Goal: Task Accomplishment & Management: Complete application form

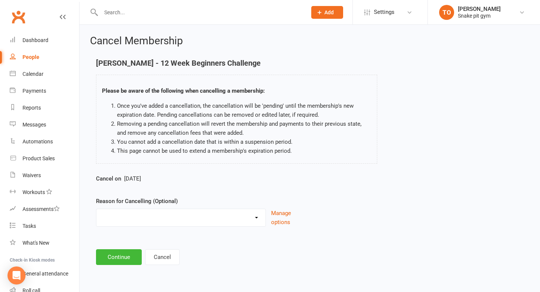
click at [214, 13] on input "text" at bounding box center [200, 12] width 203 height 10
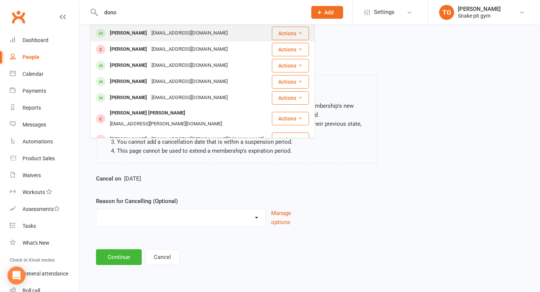
type input "dono"
click at [149, 34] on div "[EMAIL_ADDRESS][DOMAIN_NAME]" at bounding box center [189, 33] width 81 height 11
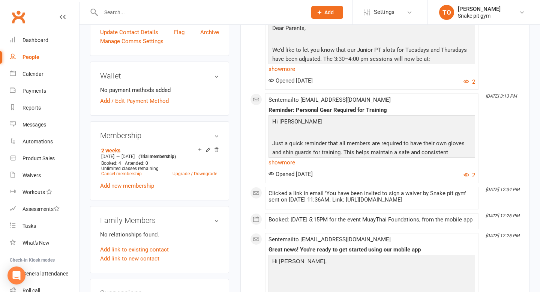
scroll to position [222, 0]
click at [132, 188] on link "Add new membership" at bounding box center [127, 184] width 54 height 7
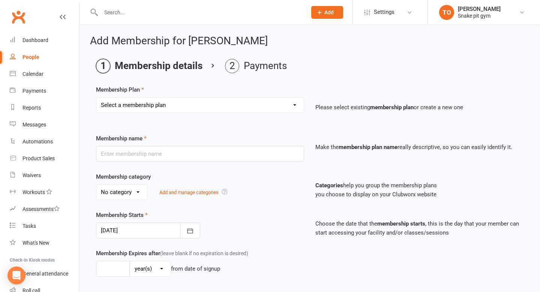
click at [175, 101] on select "Select a membership plan Create new Membership Plan 12 Week Beginners Challenge…" at bounding box center [199, 104] width 207 height 15
select select "1"
click at [96, 97] on select "Select a membership plan Create new Membership Plan 12 Week Beginners Challenge…" at bounding box center [199, 104] width 207 height 15
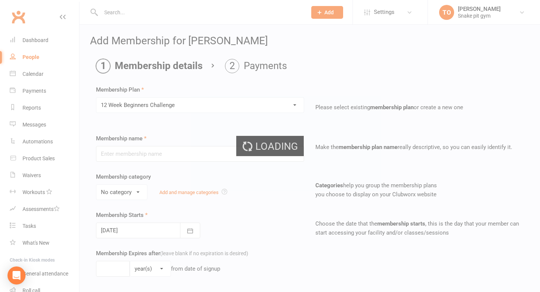
type input "12 Week Beginners Challenge"
select select "0"
type input "0"
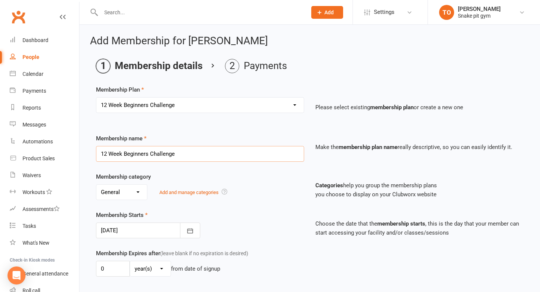
click at [192, 155] on input "12 Week Beginners Challenge" at bounding box center [200, 154] width 208 height 16
type input "2 Classes per week"
click at [171, 135] on div "Membership name 2 Classes per week" at bounding box center [199, 148] width 219 height 28
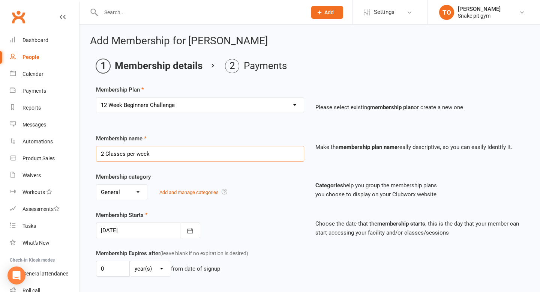
click at [164, 156] on input "2 Classes per week" at bounding box center [200, 154] width 208 height 16
type input "2 class weekly"
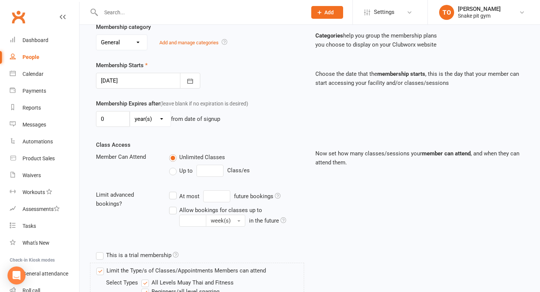
scroll to position [160, 0]
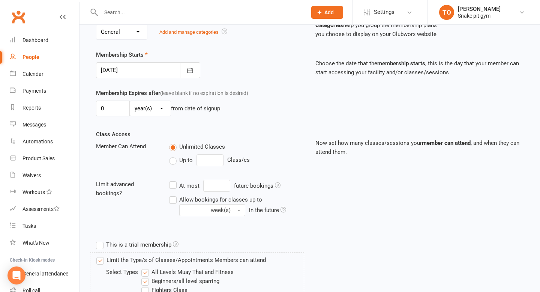
click at [176, 160] on label "Up to" at bounding box center [181, 160] width 24 height 9
click at [174, 156] on input "Up to" at bounding box center [171, 156] width 5 height 0
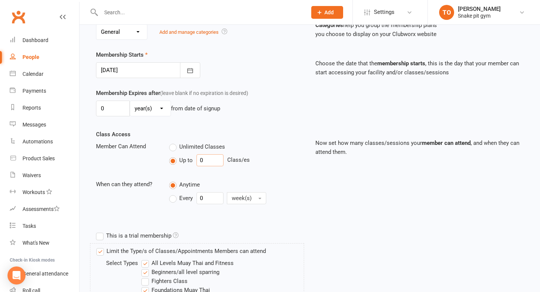
drag, startPoint x: 216, startPoint y: 158, endPoint x: 184, endPoint y: 158, distance: 32.6
click at [184, 158] on div "Up to 0 Class/es" at bounding box center [236, 160] width 135 height 12
type input "2"
click at [220, 176] on div "Class Access Member Can Attend Unlimited Classes Up to 2 Class/es When can they…" at bounding box center [199, 174] width 219 height 88
drag, startPoint x: 214, startPoint y: 203, endPoint x: 177, endPoint y: 203, distance: 37.1
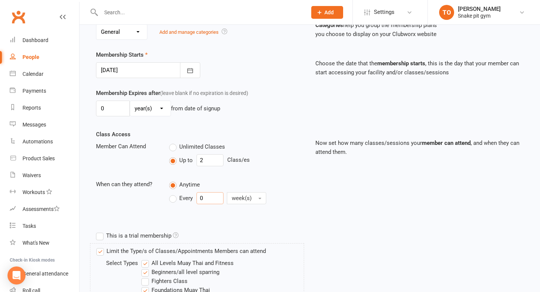
click at [177, 203] on div "Every 0 week(s)" at bounding box center [221, 198] width 105 height 12
click at [171, 196] on label "Every" at bounding box center [181, 197] width 24 height 9
click at [171, 192] on input "Every" at bounding box center [171, 192] width 5 height 0
drag, startPoint x: 217, startPoint y: 204, endPoint x: 205, endPoint y: 204, distance: 11.6
click at [205, 204] on div "Anytime Every 0 week(s)" at bounding box center [236, 193] width 146 height 27
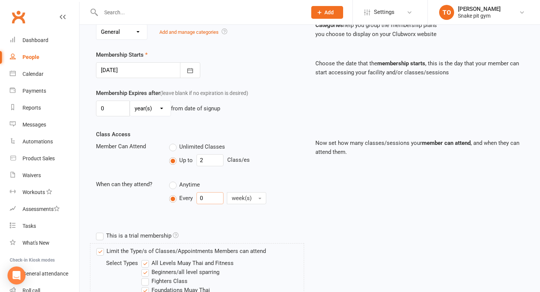
drag, startPoint x: 206, startPoint y: 199, endPoint x: 177, endPoint y: 199, distance: 29.6
click at [177, 199] on div "Every 0 week(s)" at bounding box center [221, 198] width 105 height 12
click at [178, 183] on label "Anytime" at bounding box center [184, 184] width 31 height 9
click at [174, 180] on input "Anytime" at bounding box center [171, 180] width 5 height 0
type input "0"
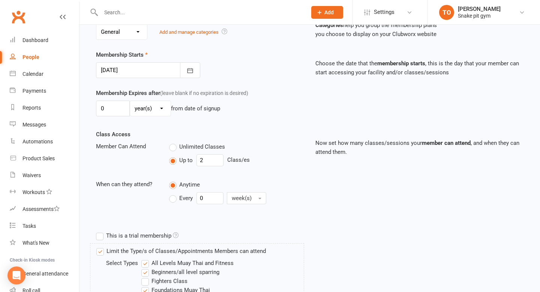
click at [262, 167] on div "Unlimited Classes Up to 2 Class/es" at bounding box center [236, 155] width 146 height 27
click at [180, 145] on span "Unlimited Classes" at bounding box center [202, 146] width 46 height 8
click at [174, 142] on input "Unlimited Classes" at bounding box center [171, 142] width 5 height 0
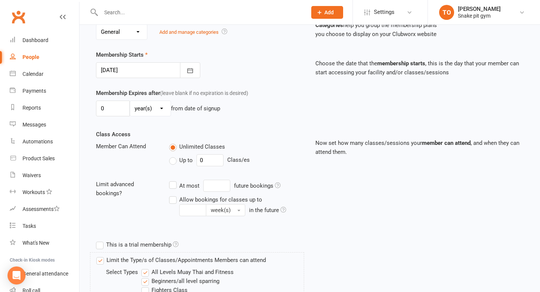
click at [171, 162] on label "Up to" at bounding box center [181, 160] width 24 height 9
click at [171, 156] on input "Up to" at bounding box center [171, 156] width 5 height 0
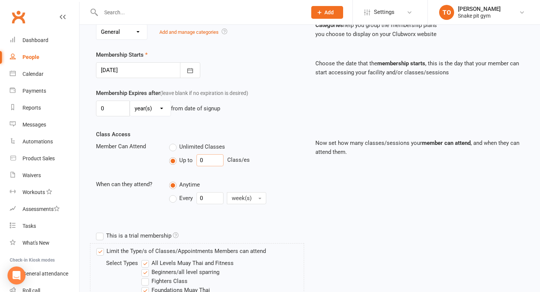
drag, startPoint x: 217, startPoint y: 156, endPoint x: 183, endPoint y: 156, distance: 34.9
click at [183, 156] on div "Up to 0 Class/es" at bounding box center [236, 160] width 135 height 12
drag, startPoint x: 209, startPoint y: 157, endPoint x: 188, endPoint y: 161, distance: 21.0
click at [189, 161] on div "Up to 0 Class/es" at bounding box center [236, 160] width 135 height 12
type input "2"
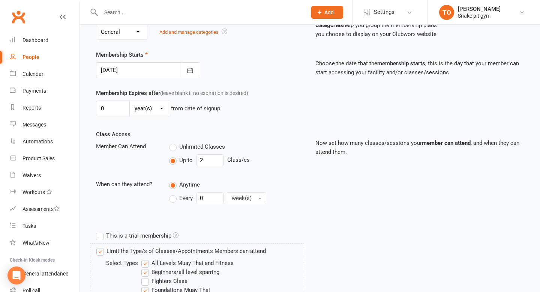
click at [147, 168] on div "Member Can Attend Unlimited Classes Up to 2 Class/es" at bounding box center [199, 155] width 219 height 27
click at [252, 202] on button "week(s)" at bounding box center [246, 198] width 39 height 12
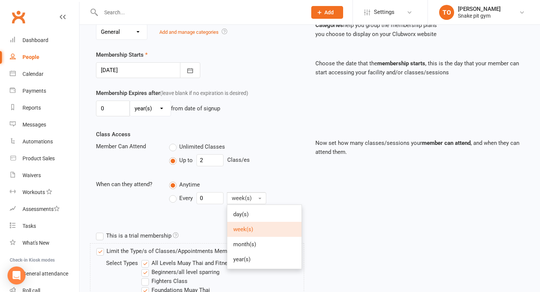
click at [246, 230] on span "week(s)" at bounding box center [243, 229] width 20 height 7
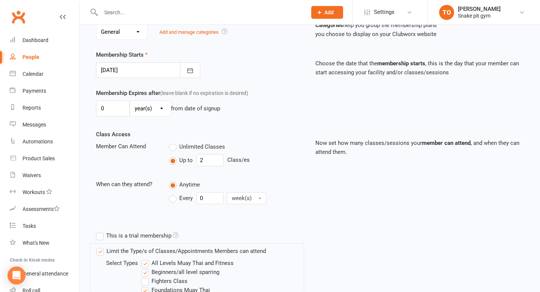
click at [177, 199] on label "Every" at bounding box center [181, 197] width 24 height 9
click at [174, 192] on input "Every" at bounding box center [171, 192] width 5 height 0
drag, startPoint x: 209, startPoint y: 196, endPoint x: 192, endPoint y: 196, distance: 17.6
click at [192, 196] on div "Every 0 week(s)" at bounding box center [221, 198] width 105 height 12
drag, startPoint x: 213, startPoint y: 199, endPoint x: 181, endPoint y: 199, distance: 31.5
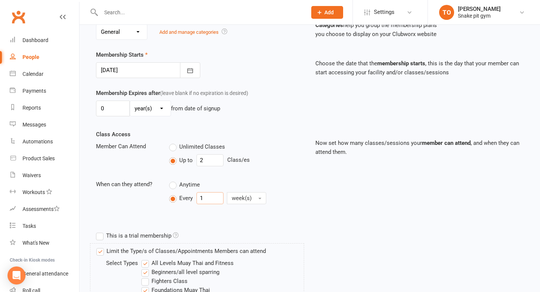
click at [181, 199] on div "Every 1 week(s)" at bounding box center [221, 198] width 105 height 12
click at [172, 187] on label "Anytime" at bounding box center [184, 184] width 31 height 9
click at [172, 180] on input "Anytime" at bounding box center [171, 180] width 5 height 0
type input "0"
click at [274, 180] on div "Anytime" at bounding box center [236, 184] width 135 height 9
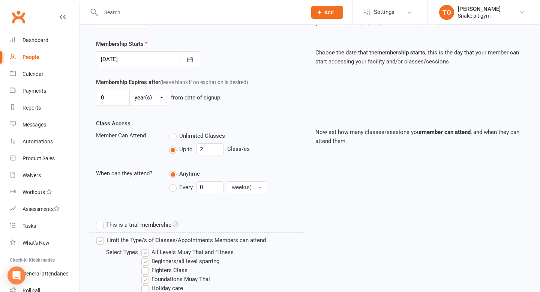
scroll to position [174, 0]
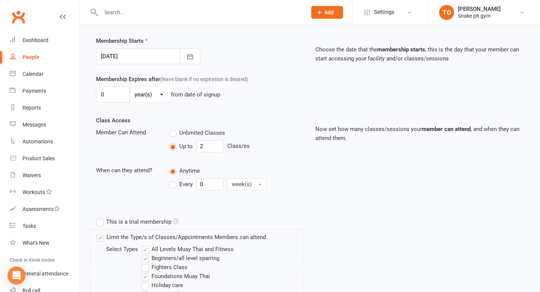
click at [180, 128] on span "Unlimited Classes" at bounding box center [202, 132] width 46 height 8
click at [174, 128] on input "Unlimited Classes" at bounding box center [171, 128] width 5 height 0
type input "0"
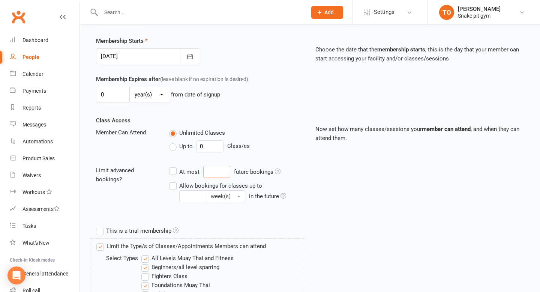
click at [225, 171] on input "At most future bookings" at bounding box center [216, 172] width 27 height 12
click at [308, 179] on div "At most future bookings Allow bookings for classes up to week(s) in the future" at bounding box center [236, 184] width 146 height 36
click at [171, 184] on label "Allow bookings for classes up to week(s) in the future" at bounding box center [236, 191] width 135 height 21
click at [171, 181] on input "Allow bookings for classes up to week(s) in the future" at bounding box center [171, 181] width 5 height 0
click at [171, 183] on label "Allow bookings for classes up to week(s) in the future" at bounding box center [236, 191] width 135 height 21
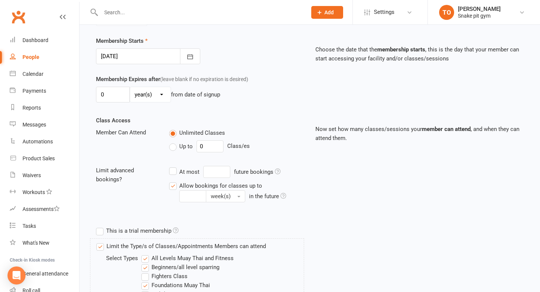
click at [171, 181] on input "Allow bookings for classes up to week(s) in the future" at bounding box center [171, 181] width 5 height 0
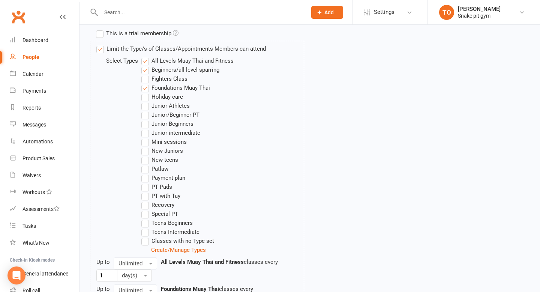
scroll to position [476, 0]
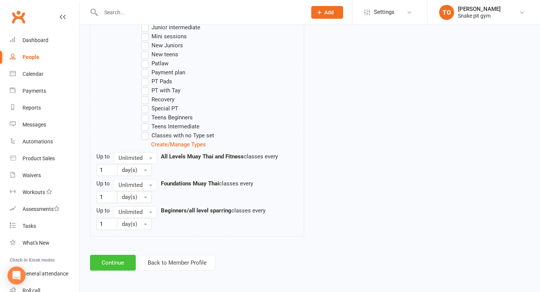
click at [113, 262] on button "Continue" at bounding box center [113, 263] width 46 height 16
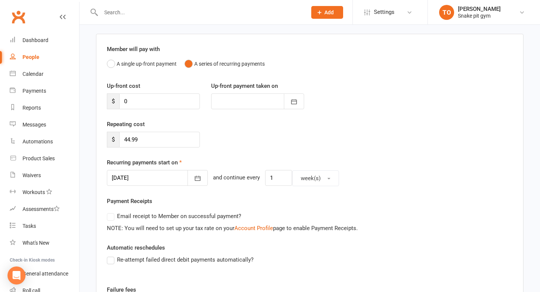
scroll to position [0, 0]
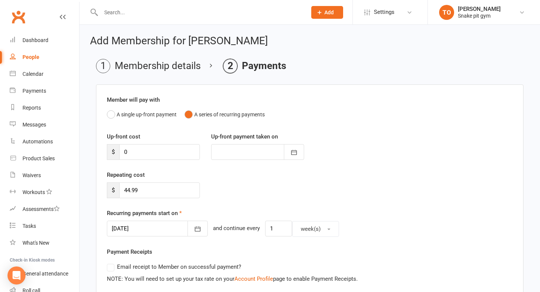
click at [127, 64] on li "Membership details" at bounding box center [148, 66] width 105 height 14
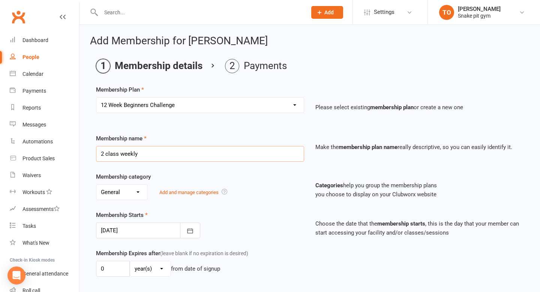
click at [121, 154] on input "2 class weekly" at bounding box center [200, 154] width 208 height 16
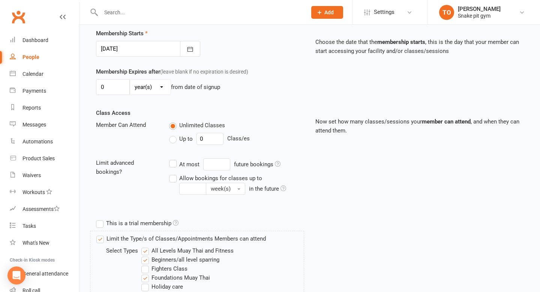
scroll to position [182, 0]
type input "2 classes weekly"
click at [180, 136] on span "Up to" at bounding box center [185, 138] width 13 height 8
click at [174, 134] on input "Up to" at bounding box center [171, 134] width 5 height 0
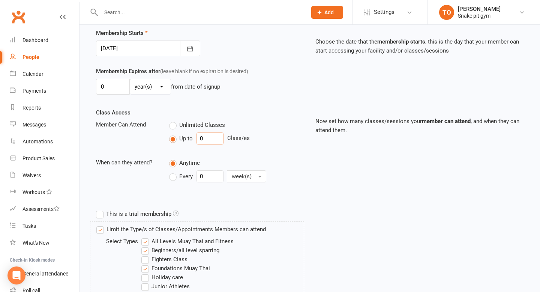
drag, startPoint x: 207, startPoint y: 139, endPoint x: 190, endPoint y: 139, distance: 17.6
click at [191, 139] on div "Up to 0 Class/es" at bounding box center [236, 138] width 135 height 12
type input "2"
click at [177, 176] on label "Every" at bounding box center [181, 176] width 24 height 9
click at [174, 170] on input "Every" at bounding box center [171, 170] width 5 height 0
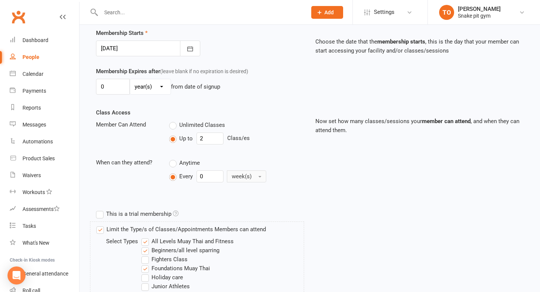
click at [234, 176] on span "week(s)" at bounding box center [242, 176] width 20 height 7
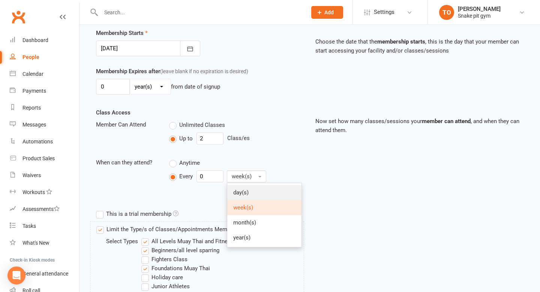
click at [252, 190] on link "day(s)" at bounding box center [264, 192] width 74 height 15
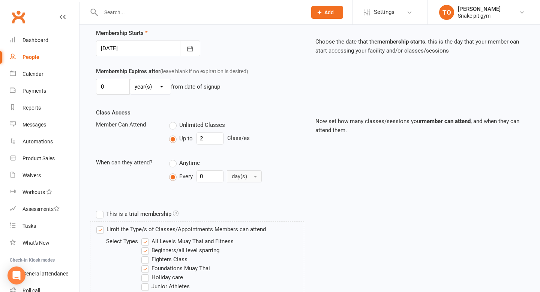
click at [245, 176] on span "day(s)" at bounding box center [239, 176] width 15 height 7
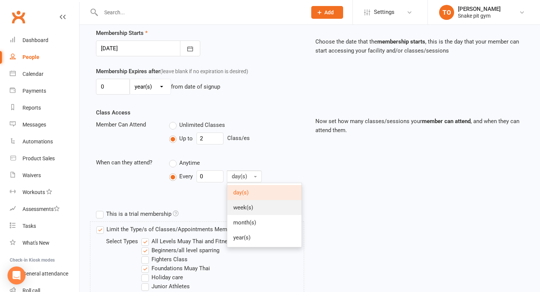
click at [246, 203] on link "week(s)" at bounding box center [264, 207] width 74 height 15
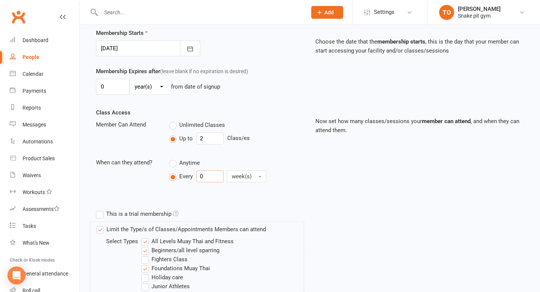
drag, startPoint x: 213, startPoint y: 175, endPoint x: 183, endPoint y: 175, distance: 29.6
click at [184, 175] on div "Every 0 week(s)" at bounding box center [221, 176] width 105 height 12
click at [304, 165] on div "Anytime Every 1 week(s)" at bounding box center [236, 171] width 146 height 27
click at [184, 164] on span "Anytime" at bounding box center [189, 162] width 21 height 8
click at [174, 158] on input "Anytime" at bounding box center [171, 158] width 5 height 0
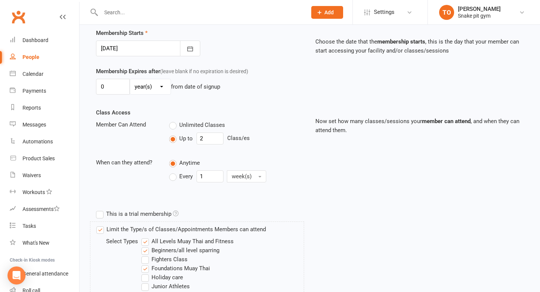
type input "0"
click at [170, 123] on label "Unlimited Classes" at bounding box center [197, 124] width 56 height 9
click at [170, 120] on input "Unlimited Classes" at bounding box center [171, 120] width 5 height 0
type input "0"
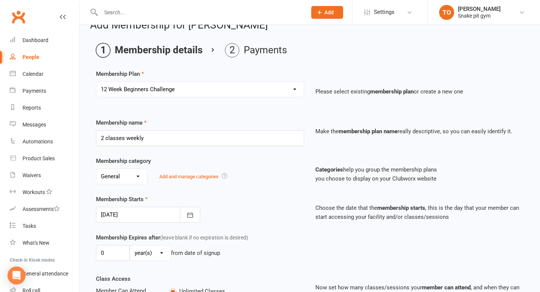
scroll to position [0, 0]
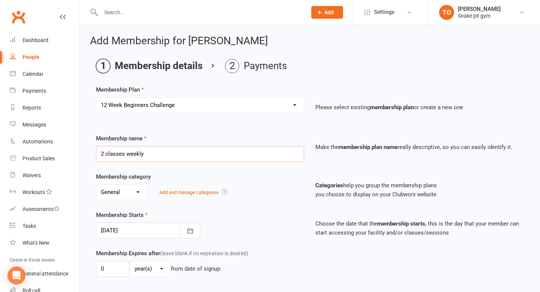
click at [162, 150] on input "2 classes weekly" at bounding box center [200, 154] width 208 height 16
click at [179, 112] on div "Select a membership plan Create new Membership Plan 12 Week Beginners Challenge…" at bounding box center [199, 110] width 219 height 26
click at [178, 112] on div "Select a membership plan Create new Membership Plan 12 Week Beginners Challenge…" at bounding box center [200, 105] width 208 height 16
click at [180, 94] on div "Membership Plan Select a membership plan Create new Membership Plan 12 Week Beg…" at bounding box center [309, 104] width 427 height 38
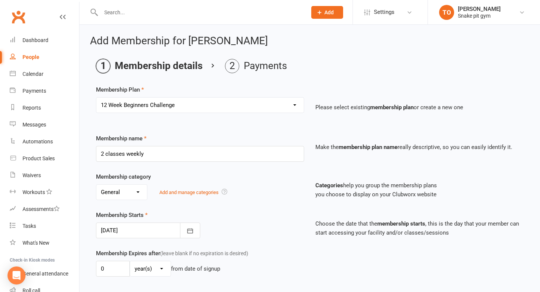
click at [180, 101] on select "Select a membership plan Create new Membership Plan 12 Week Beginners Challenge…" at bounding box center [199, 104] width 207 height 15
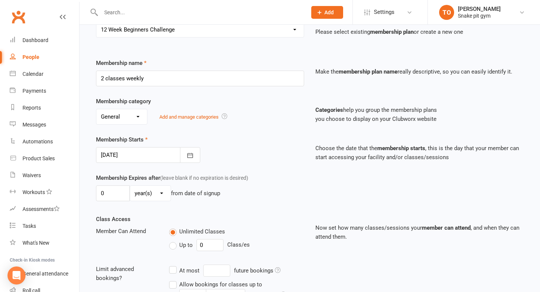
scroll to position [87, 0]
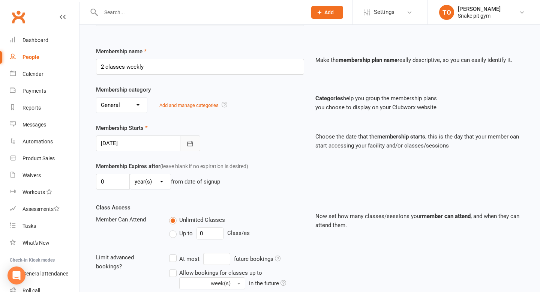
click at [193, 144] on icon "button" at bounding box center [189, 143] width 7 height 7
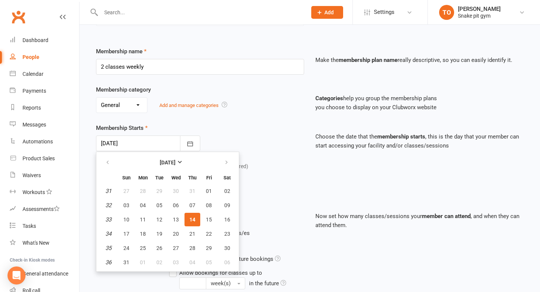
click at [304, 219] on div "Unlimited Classes Up to 0 Class/es" at bounding box center [236, 228] width 146 height 27
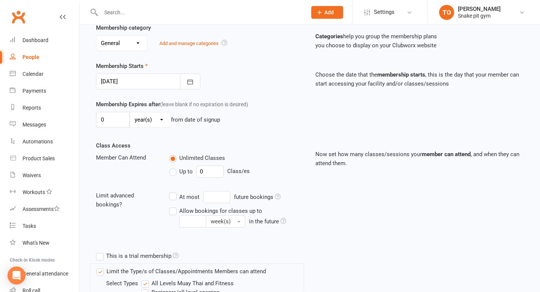
scroll to position [153, 0]
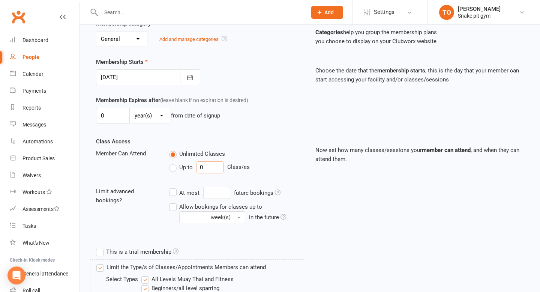
drag, startPoint x: 208, startPoint y: 167, endPoint x: 186, endPoint y: 167, distance: 21.7
click at [187, 167] on div "Up to 0 Class/es" at bounding box center [236, 167] width 135 height 12
click at [282, 142] on div "Class Access Member Can Attend Unlimited Classes Up to 0 Class/es Limit advance…" at bounding box center [199, 185] width 219 height 97
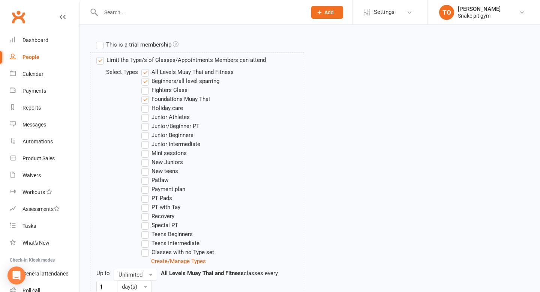
scroll to position [476, 0]
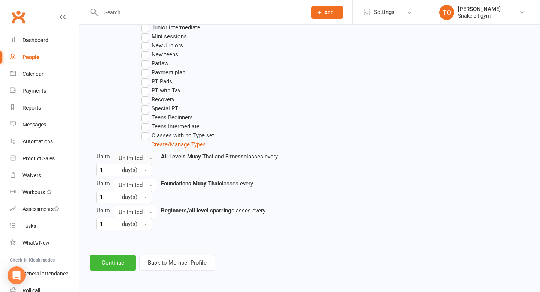
click at [123, 156] on span "Unlimited" at bounding box center [130, 157] width 24 height 7
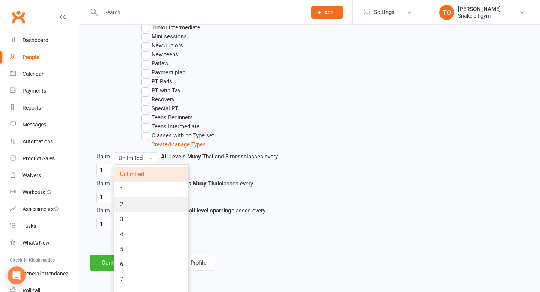
click at [135, 203] on link "2" at bounding box center [151, 203] width 74 height 15
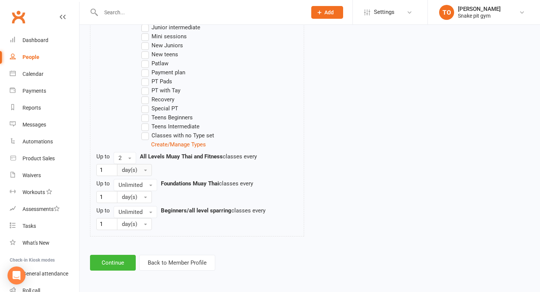
click at [128, 172] on span "day(s)" at bounding box center [129, 169] width 15 height 7
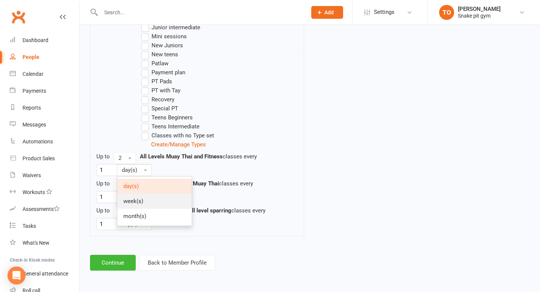
click at [140, 204] on span "week(s)" at bounding box center [133, 201] width 20 height 7
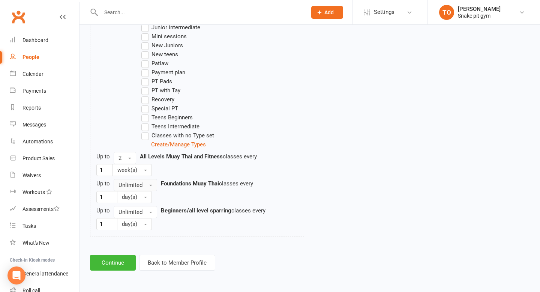
click at [125, 186] on span "Unlimited" at bounding box center [130, 184] width 24 height 7
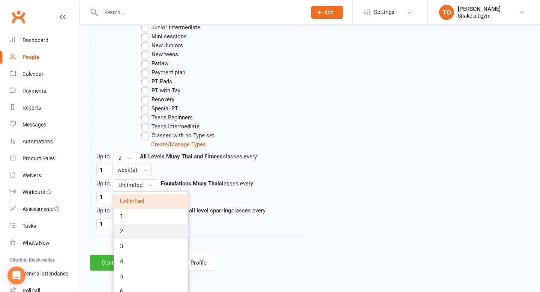
click at [136, 234] on link "2" at bounding box center [151, 230] width 74 height 15
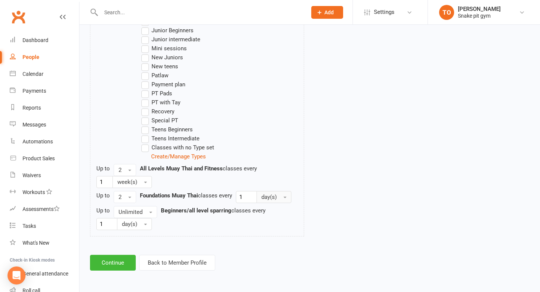
click at [280, 193] on button "day(s)" at bounding box center [273, 197] width 35 height 12
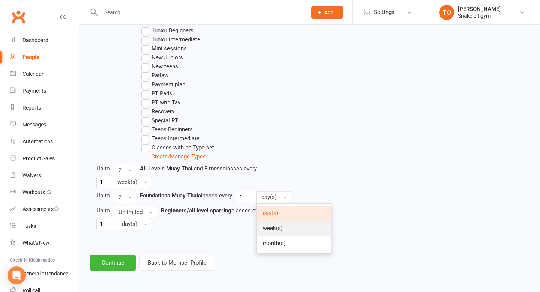
click at [267, 229] on span "week(s)" at bounding box center [273, 228] width 20 height 7
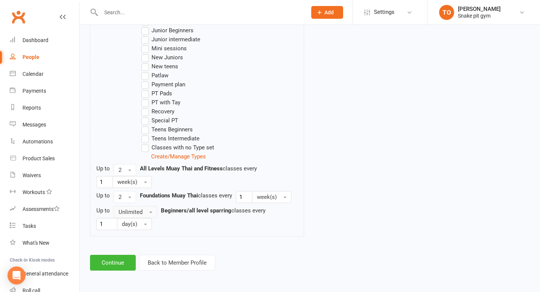
click at [127, 214] on span "Unlimited" at bounding box center [130, 211] width 24 height 7
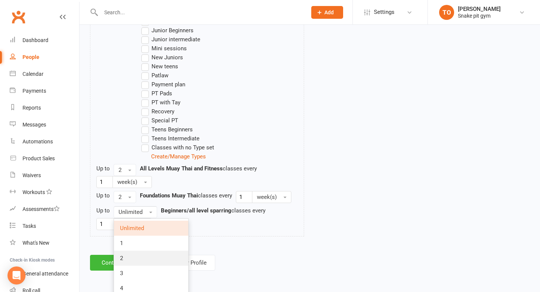
click at [134, 257] on link "2" at bounding box center [151, 257] width 74 height 15
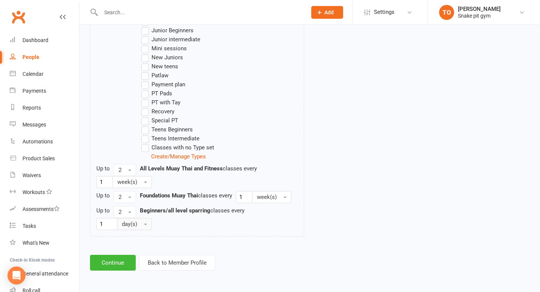
click at [130, 224] on span "day(s)" at bounding box center [129, 223] width 15 height 7
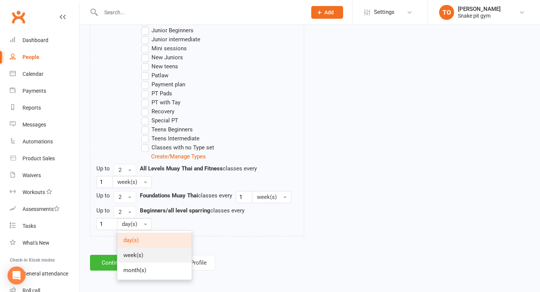
click at [142, 253] on span "week(s)" at bounding box center [133, 255] width 20 height 7
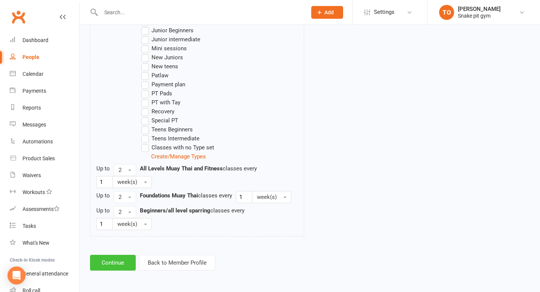
click at [122, 260] on button "Continue" at bounding box center [113, 263] width 46 height 16
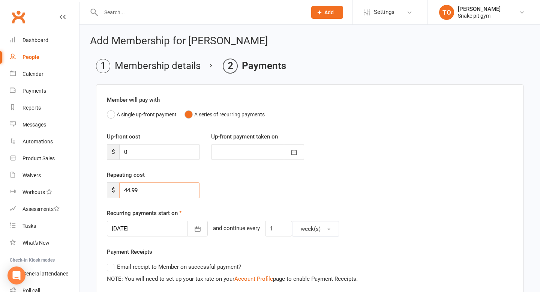
click at [130, 190] on input "44.99" at bounding box center [159, 190] width 81 height 16
type input "29.99"
click at [249, 175] on div "Repeating cost $ 29.99" at bounding box center [309, 189] width 417 height 38
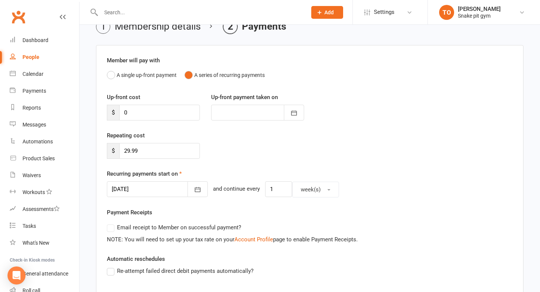
scroll to position [41, 0]
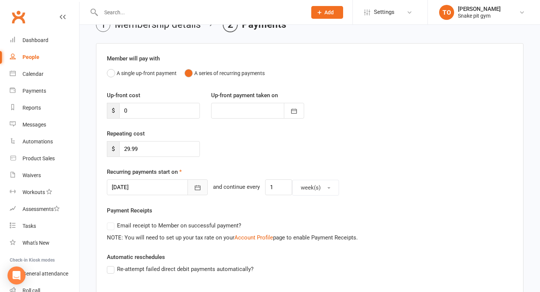
click at [192, 185] on button "button" at bounding box center [197, 187] width 20 height 16
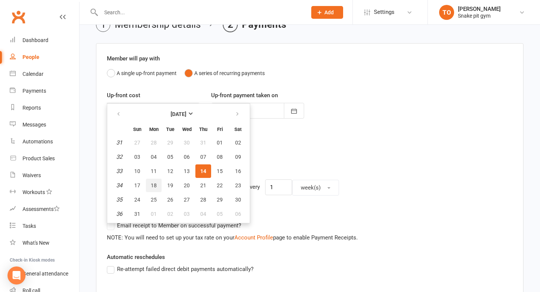
click at [159, 187] on button "18" at bounding box center [154, 184] width 16 height 13
type input "[DATE]"
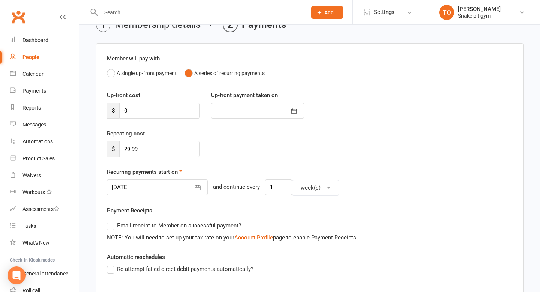
click at [304, 158] on div "Repeating cost $ 29.99" at bounding box center [309, 148] width 417 height 38
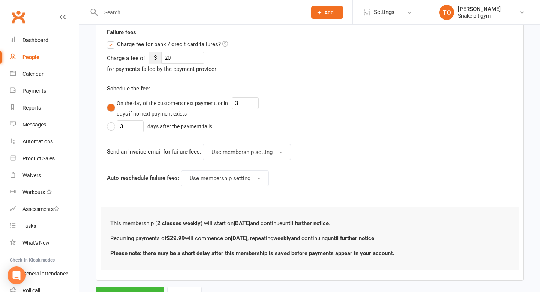
scroll to position [341, 0]
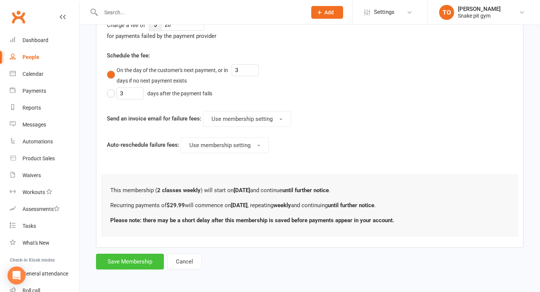
click at [124, 266] on button "Save Membership" at bounding box center [130, 261] width 68 height 16
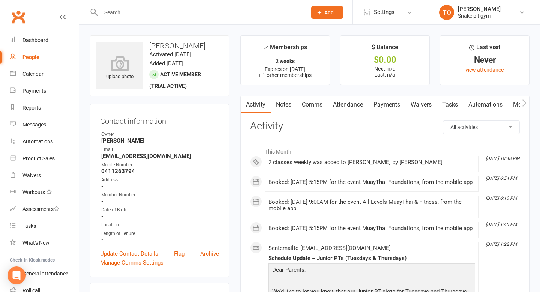
click at [343, 16] on div "Prospect Member Non-attending contact Class / event Appointment Task Membership…" at bounding box center [326, 12] width 51 height 24
click at [334, 13] on button "Add" at bounding box center [327, 12] width 32 height 13
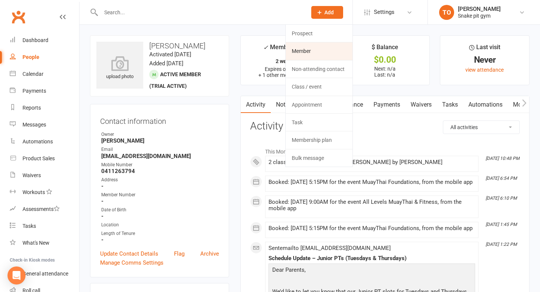
click at [329, 46] on link "Member" at bounding box center [319, 50] width 67 height 17
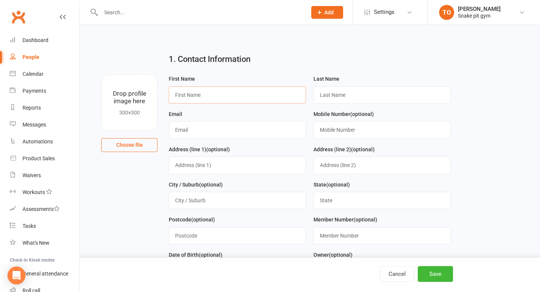
click at [189, 91] on input "text" at bounding box center [237, 94] width 137 height 17
type input "[PERSON_NAME]"
paste input "[EMAIL_ADDRESS][DOMAIN_NAME]"
type input "[EMAIL_ADDRESS][DOMAIN_NAME]"
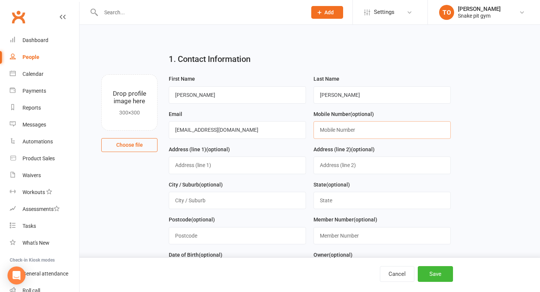
click at [340, 136] on input "text" at bounding box center [381, 129] width 137 height 17
paste input "0476 813 298"
type input "0476 813 298"
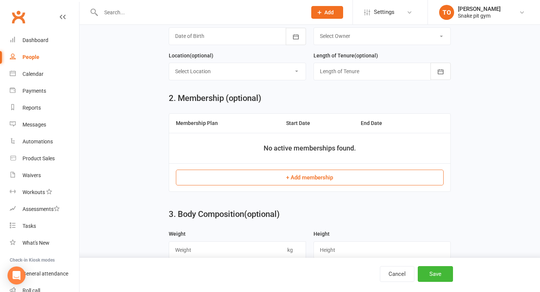
scroll to position [259, 0]
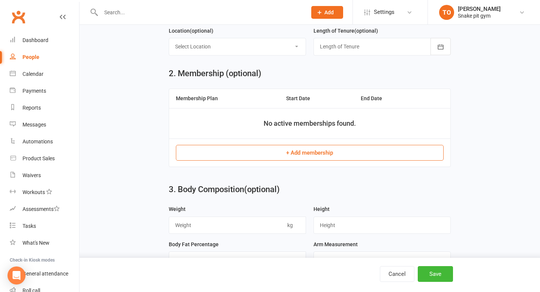
click at [352, 151] on button "+ Add membership" at bounding box center [309, 153] width 267 height 16
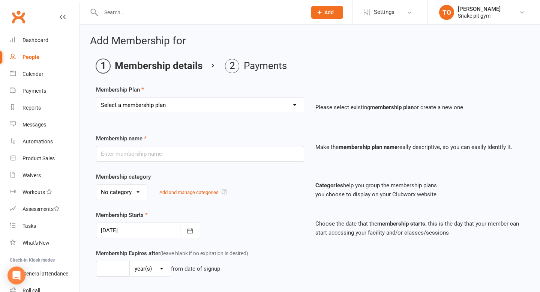
click at [224, 102] on select "Select a membership plan Create new Membership Plan 12 Week Beginners Challenge…" at bounding box center [199, 104] width 207 height 15
select select "1"
click at [96, 97] on select "Select a membership plan Create new Membership Plan 12 Week Beginners Challenge…" at bounding box center [199, 104] width 207 height 15
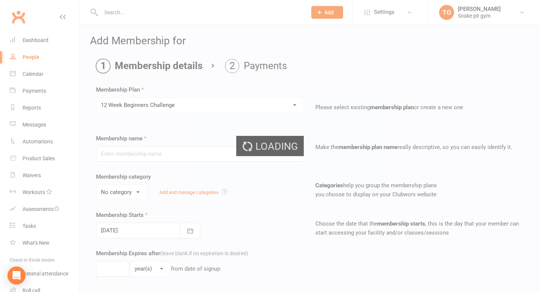
type input "12 Week Beginners Challenge"
select select "0"
type input "0"
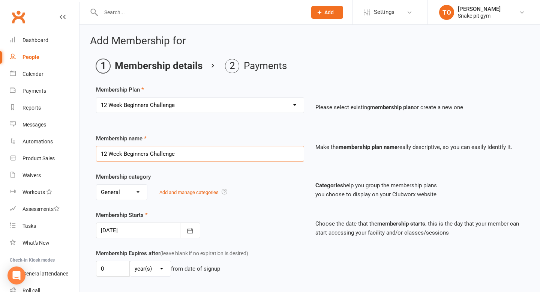
click at [151, 157] on input "12 Week Beginners Challenge" at bounding box center [200, 154] width 208 height 16
type input "2 weeks trial"
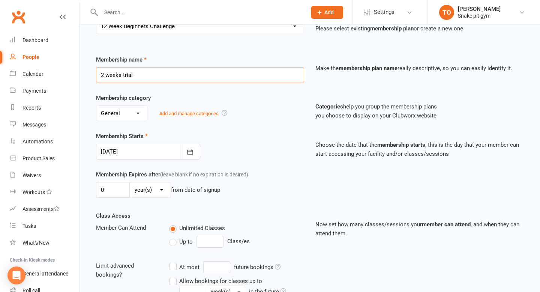
scroll to position [79, 0]
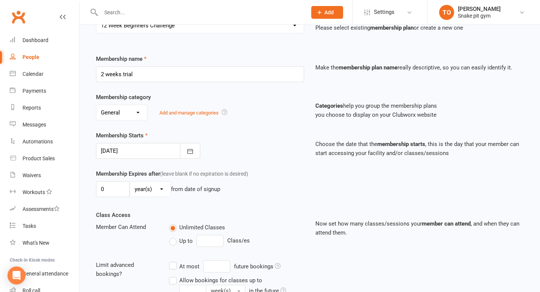
click at [145, 188] on select "day(s) week(s) month(s) year(s)" at bounding box center [150, 188] width 40 height 15
select select "1"
click at [130, 181] on select "day(s) week(s) month(s) year(s)" at bounding box center [150, 188] width 40 height 15
drag, startPoint x: 111, startPoint y: 186, endPoint x: 83, endPoint y: 186, distance: 27.7
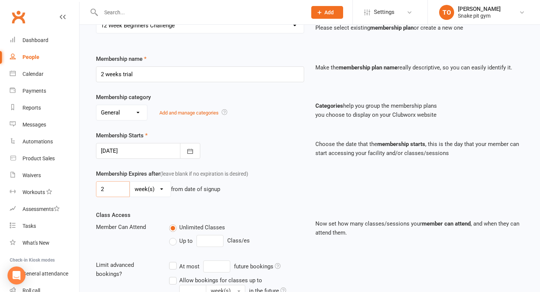
type input "2"
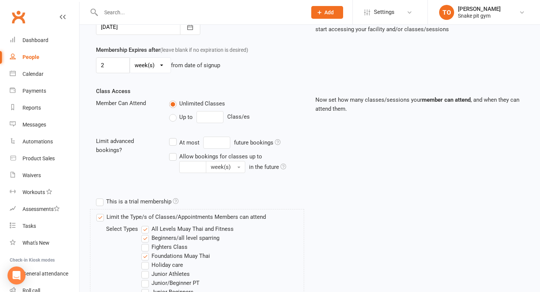
scroll to position [204, 0]
click at [100, 202] on label "This is a trial membership" at bounding box center [137, 200] width 82 height 9
click at [100, 196] on input "This is a trial membership" at bounding box center [98, 196] width 5 height 0
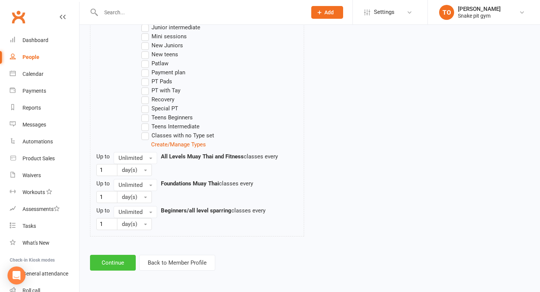
click at [120, 261] on button "Continue" at bounding box center [113, 263] width 46 height 16
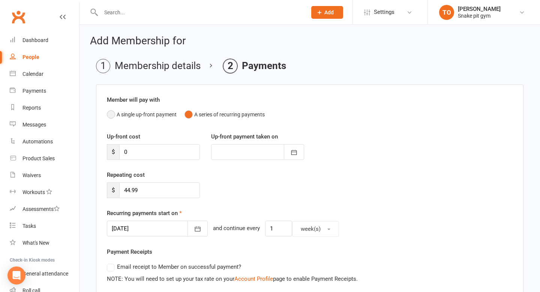
click at [127, 111] on button "A single up-front payment" at bounding box center [142, 114] width 70 height 14
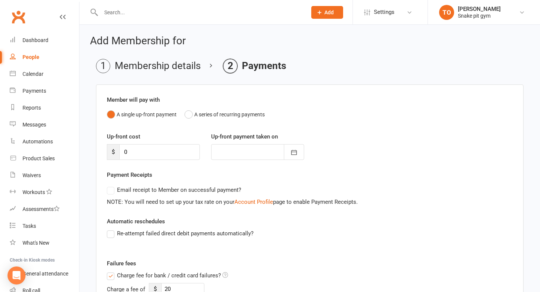
scroll to position [234, 0]
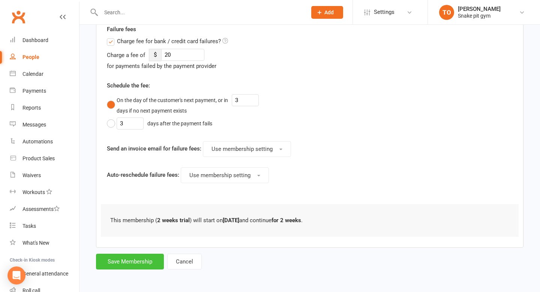
click at [126, 260] on button "Save Membership" at bounding box center [130, 261] width 68 height 16
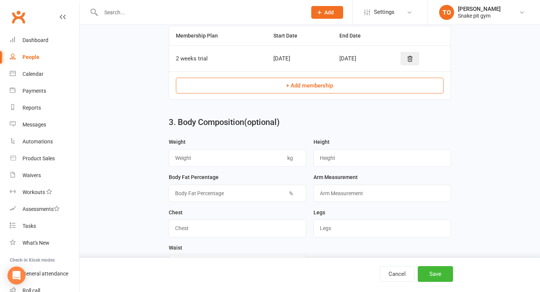
scroll to position [64, 0]
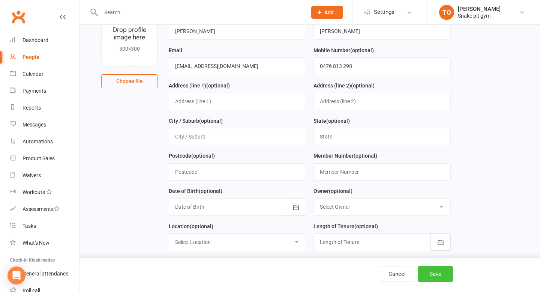
click at [435, 271] on button "Save" at bounding box center [435, 274] width 35 height 16
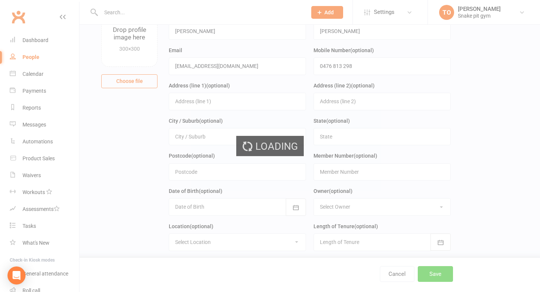
scroll to position [0, 0]
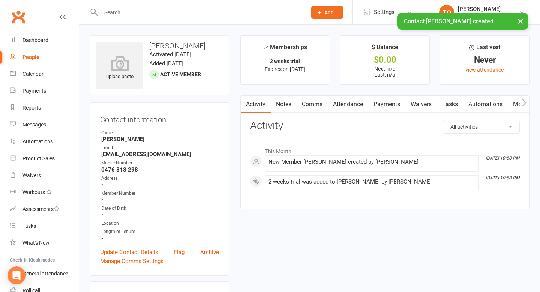
click at [415, 106] on link "Waivers" at bounding box center [420, 104] width 31 height 17
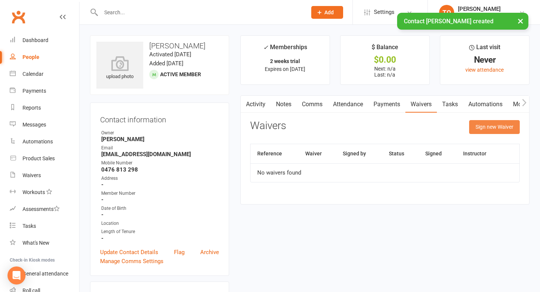
click at [514, 133] on button "Sign new Waiver" at bounding box center [494, 126] width 51 height 13
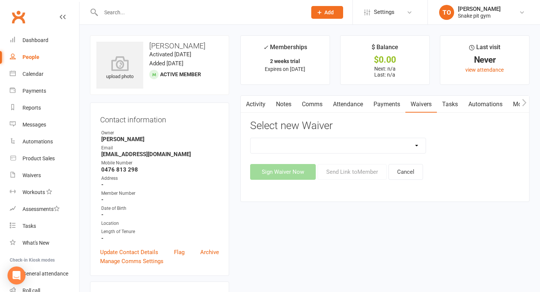
click at [338, 141] on select "General Payments form Waver" at bounding box center [337, 145] width 175 height 15
select select "10519"
click at [250, 138] on select "General Payments form Waver" at bounding box center [337, 145] width 175 height 15
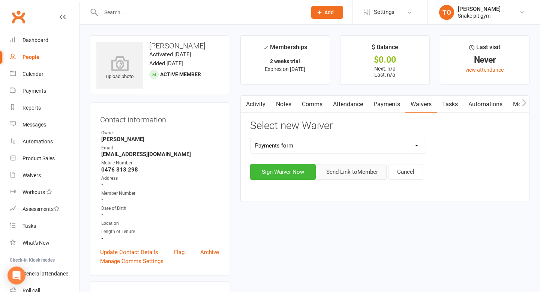
click at [349, 175] on button "Send Link to Member" at bounding box center [351, 172] width 69 height 16
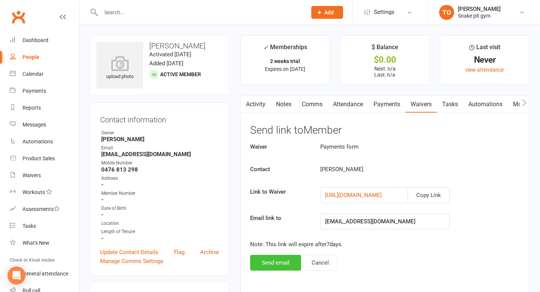
click at [289, 264] on button "Send email" at bounding box center [275, 263] width 51 height 16
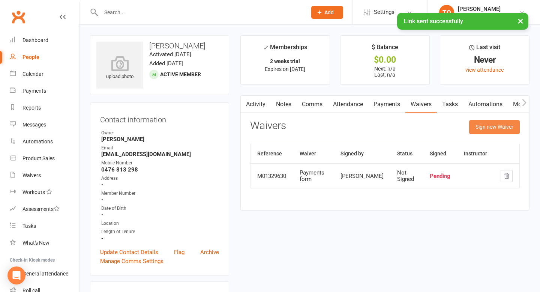
click at [492, 128] on button "Sign new Waiver" at bounding box center [494, 126] width 51 height 13
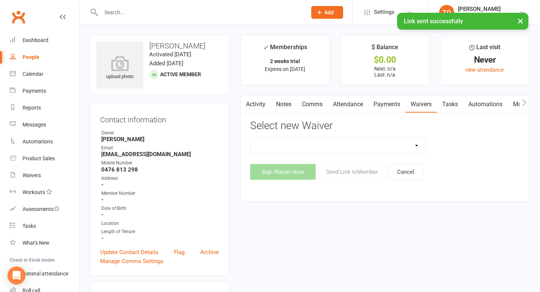
click at [332, 148] on select "General Payments form Waver" at bounding box center [337, 145] width 175 height 15
select select "11676"
click at [250, 138] on select "General Payments form Waver" at bounding box center [337, 145] width 175 height 15
click at [340, 173] on button "Send Link to Member" at bounding box center [351, 172] width 69 height 16
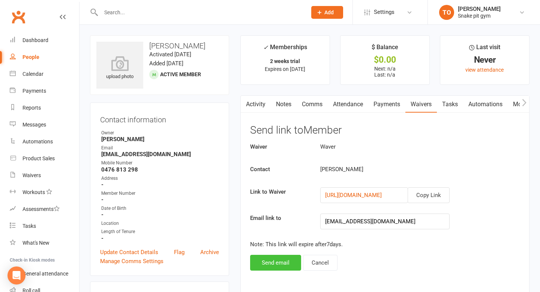
click at [262, 260] on button "Send email" at bounding box center [275, 263] width 51 height 16
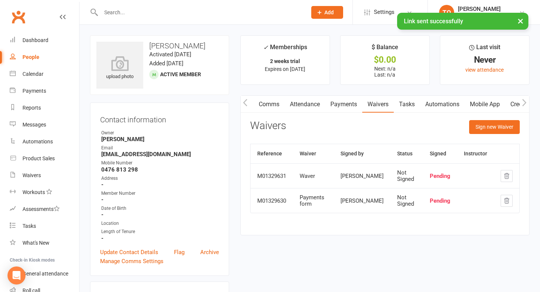
scroll to position [0, 70]
click at [455, 104] on link "Mobile App" at bounding box center [460, 104] width 40 height 17
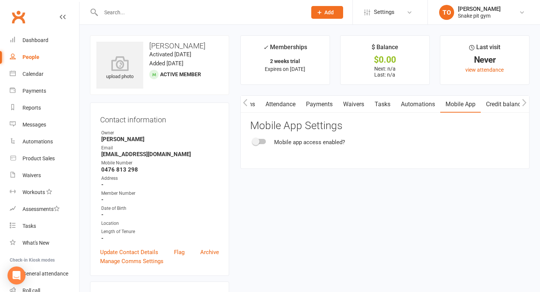
click at [260, 144] on div "Mobile app access enabled?" at bounding box center [384, 142] width 269 height 9
click at [259, 141] on div at bounding box center [259, 141] width 13 height 5
click at [253, 140] on input "checkbox" at bounding box center [253, 140] width 0 height 0
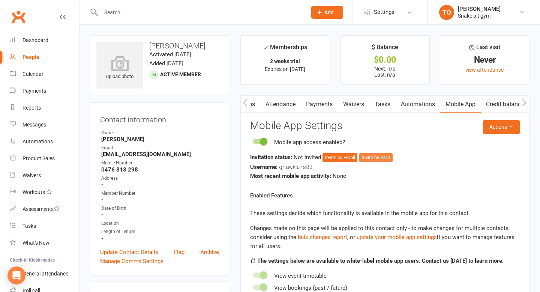
click at [368, 157] on button "Invite by SMS" at bounding box center [375, 157] width 33 height 9
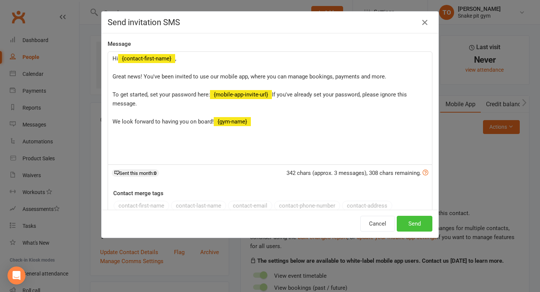
click at [420, 225] on button "Send" at bounding box center [415, 224] width 36 height 16
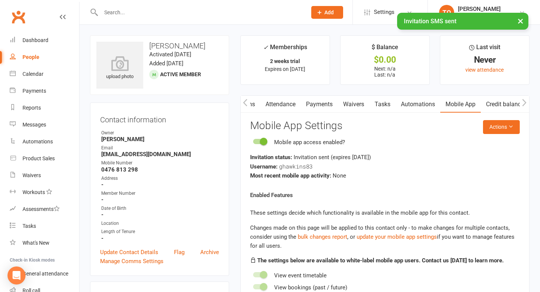
click at [346, 157] on span "(expires [DATE] )" at bounding box center [351, 157] width 40 height 7
click at [505, 130] on button "Actions" at bounding box center [501, 126] width 37 height 13
click at [481, 141] on link "Send invitation email" at bounding box center [482, 143] width 74 height 15
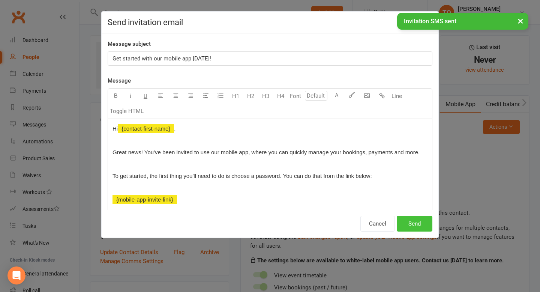
click at [406, 220] on button "Send" at bounding box center [415, 224] width 36 height 16
